Goal: Contribute content: Add original content to the website for others to see

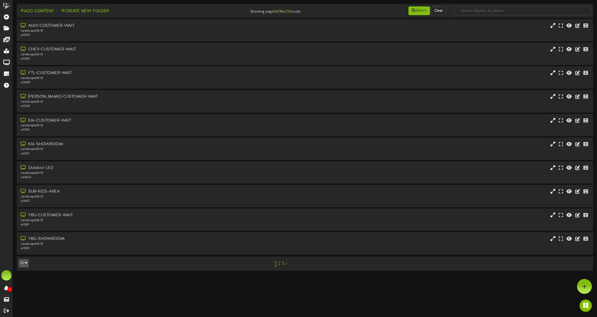
click at [280, 265] on link "2" at bounding box center [279, 264] width 3 height 6
click at [62, 243] on div "Landscape ( 16:9 )" at bounding box center [136, 244] width 233 height 4
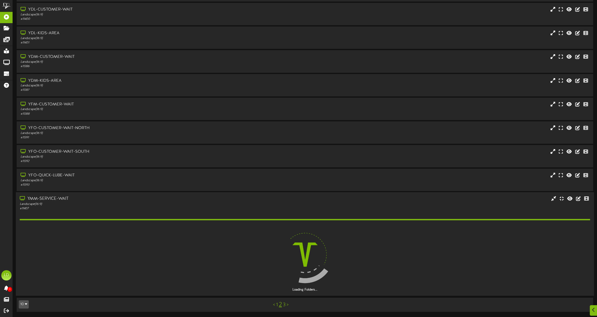
scroll to position [25, 0]
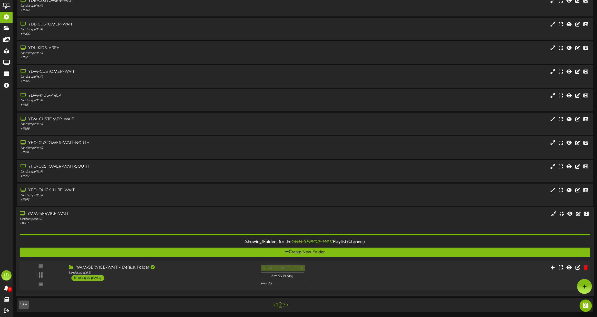
click at [89, 277] on div "5 messages playing" at bounding box center [87, 278] width 33 height 6
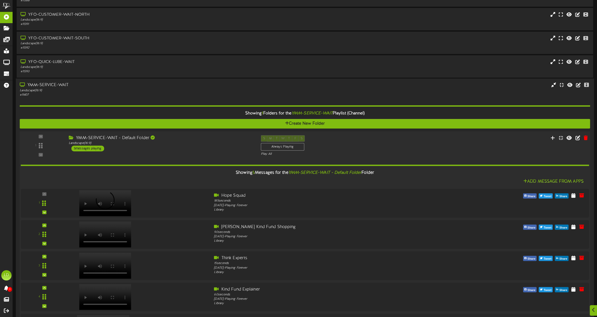
scroll to position [211, 0]
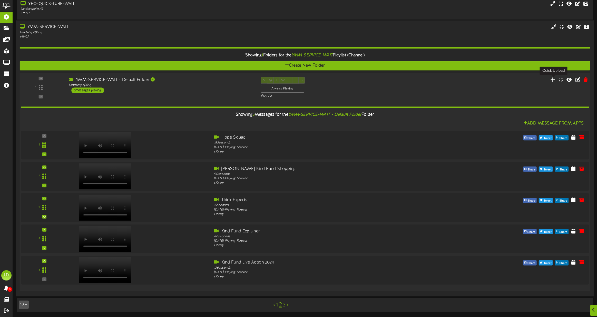
click at [554, 80] on icon at bounding box center [553, 80] width 5 height 6
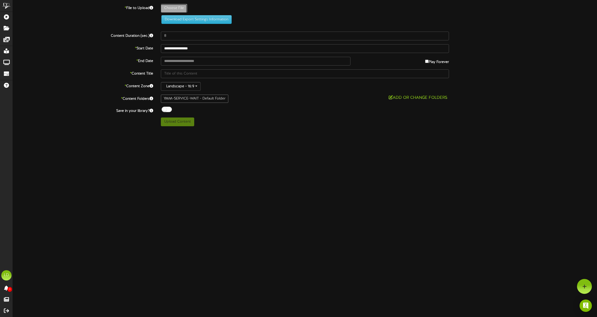
type input "**********"
type input "[DEMOGRAPHIC_DATA]"
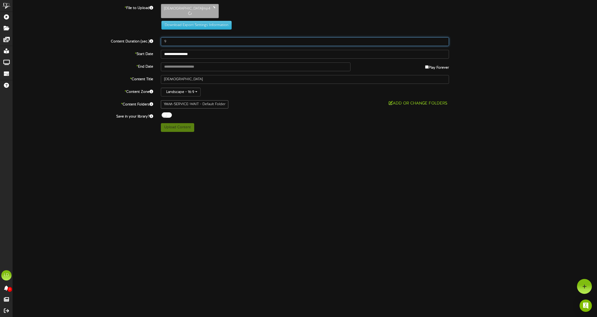
click at [443, 40] on input "9" at bounding box center [305, 41] width 289 height 9
click at [443, 40] on input "10" at bounding box center [305, 41] width 289 height 9
click at [443, 40] on input "11" at bounding box center [305, 41] width 289 height 9
click at [443, 40] on input "12" at bounding box center [305, 41] width 289 height 9
click at [443, 40] on input "13" at bounding box center [305, 41] width 289 height 9
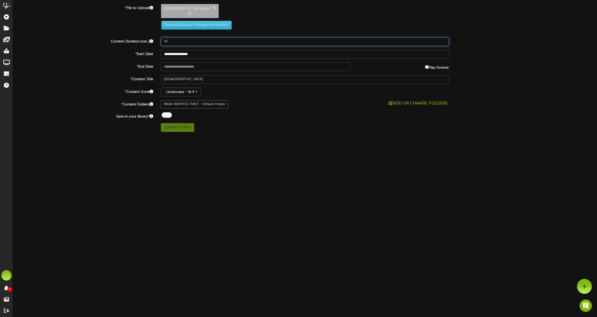
click at [443, 40] on input "14" at bounding box center [305, 41] width 289 height 9
click at [443, 40] on input "15" at bounding box center [305, 41] width 289 height 9
click at [443, 40] on input "16" at bounding box center [305, 41] width 289 height 9
click at [443, 40] on input "17" at bounding box center [305, 41] width 289 height 9
click at [443, 40] on input "18" at bounding box center [305, 41] width 289 height 9
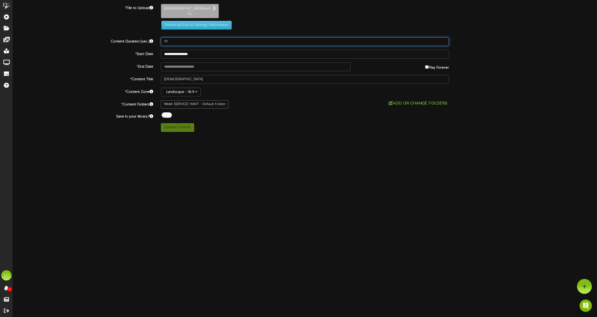
click at [443, 40] on input "19" at bounding box center [305, 41] width 289 height 9
click at [443, 40] on input "20" at bounding box center [305, 41] width 289 height 9
click at [443, 40] on input "21" at bounding box center [305, 41] width 289 height 9
click at [443, 40] on input "22" at bounding box center [305, 41] width 289 height 9
click at [443, 40] on input "23" at bounding box center [305, 41] width 289 height 9
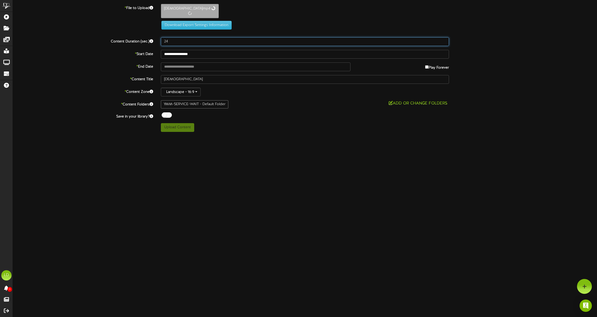
click at [443, 40] on input "24" at bounding box center [305, 41] width 289 height 9
click at [443, 40] on input "25" at bounding box center [305, 41] width 289 height 9
click at [443, 40] on input "26" at bounding box center [305, 41] width 289 height 9
click at [443, 40] on input "27" at bounding box center [305, 41] width 289 height 9
click at [443, 40] on input "28" at bounding box center [305, 41] width 289 height 9
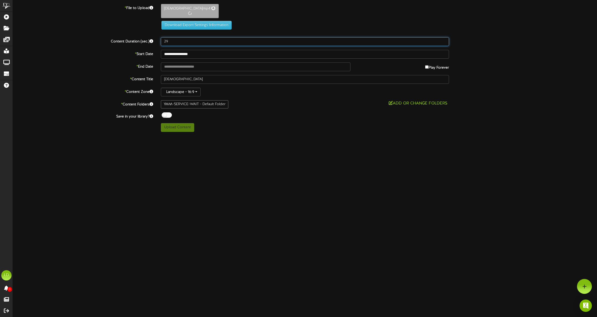
click at [443, 40] on input "29" at bounding box center [305, 41] width 289 height 9
type input "30"
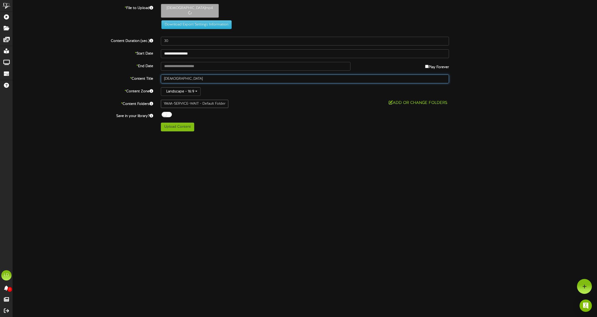
click at [199, 80] on input "[DEMOGRAPHIC_DATA]" at bounding box center [305, 78] width 289 height 9
drag, startPoint x: 175, startPoint y: 79, endPoint x: 183, endPoint y: 80, distance: 7.6
click at [175, 79] on input "[DEMOGRAPHIC_DATA]" at bounding box center [305, 78] width 289 height 9
click at [197, 80] on input "Mazda Missoula" at bounding box center [305, 78] width 289 height 9
type input "Mazda Missoula Local"
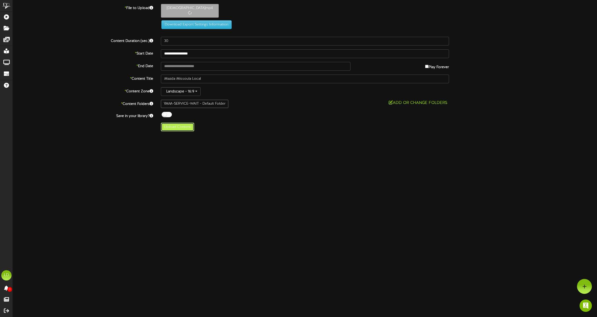
click at [171, 129] on button "Upload Content" at bounding box center [177, 126] width 33 height 9
type input "**********"
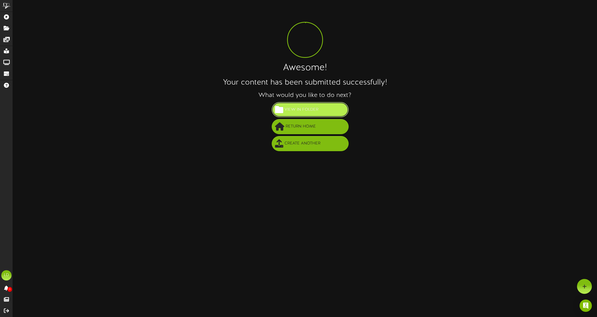
click at [298, 107] on span "View in Folder" at bounding box center [301, 109] width 36 height 8
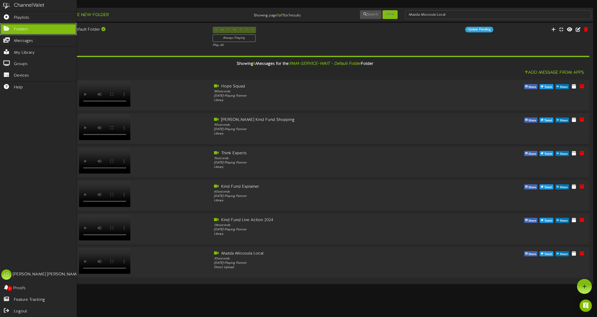
click at [3, 26] on icon at bounding box center [6, 28] width 13 height 4
click at [23, 29] on span "Folders" at bounding box center [21, 29] width 14 height 6
click at [20, 6] on div "ChannelValet" at bounding box center [29, 5] width 31 height 7
click at [18, 16] on span "Playlists" at bounding box center [21, 18] width 15 height 6
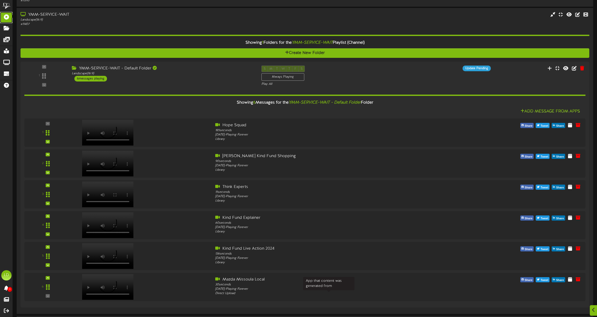
scroll to position [242, 0]
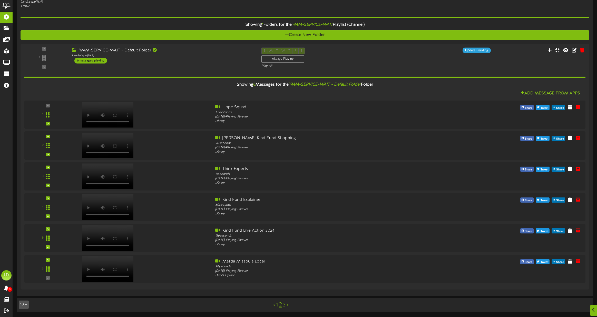
click at [285, 304] on link "3" at bounding box center [284, 305] width 3 height 6
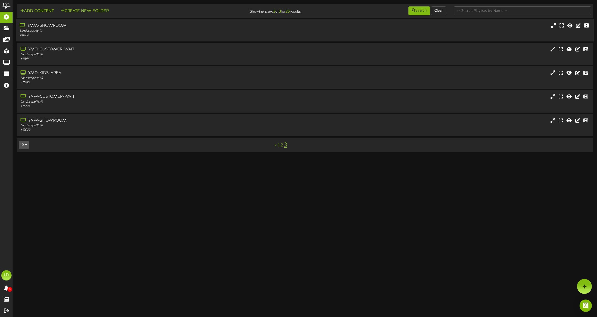
click at [70, 32] on div "Landscape ( 16:9 )" at bounding box center [136, 31] width 233 height 4
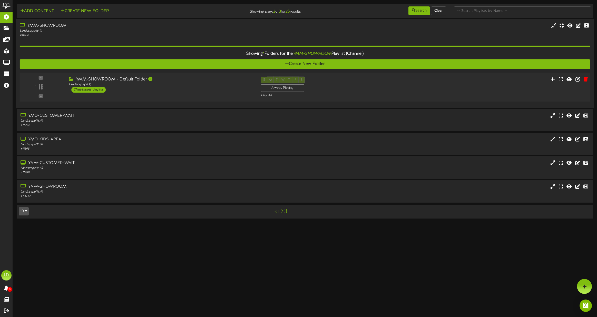
click at [87, 87] on div "27 messages playing" at bounding box center [88, 90] width 34 height 6
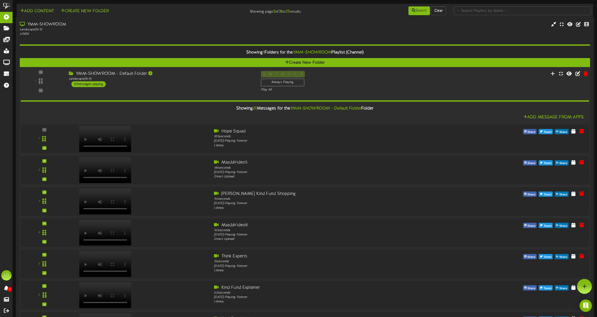
click at [177, 82] on div "YMM-SHOWROOM - Default Folder Landscape ( 16:9 ) 27 messages playing" at bounding box center [161, 79] width 192 height 16
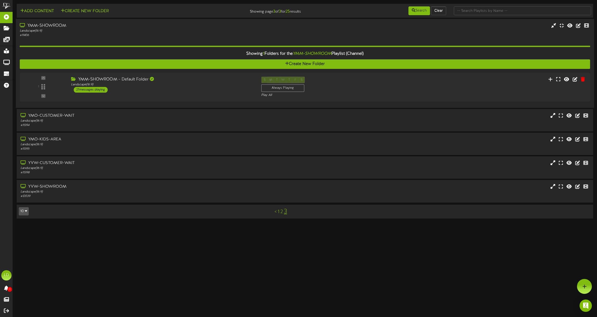
click at [35, 26] on div "YMM-SHOWROOM" at bounding box center [136, 26] width 233 height 6
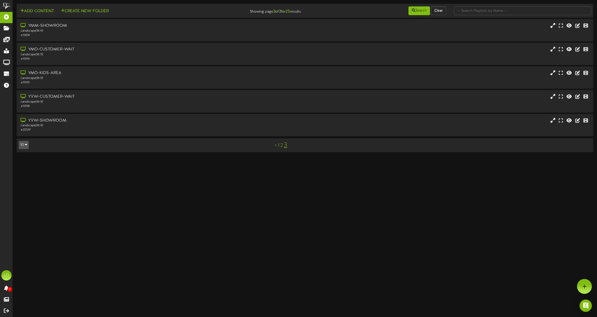
click at [278, 144] on link "1" at bounding box center [279, 145] width 2 height 6
